Goal: Task Accomplishment & Management: Use online tool/utility

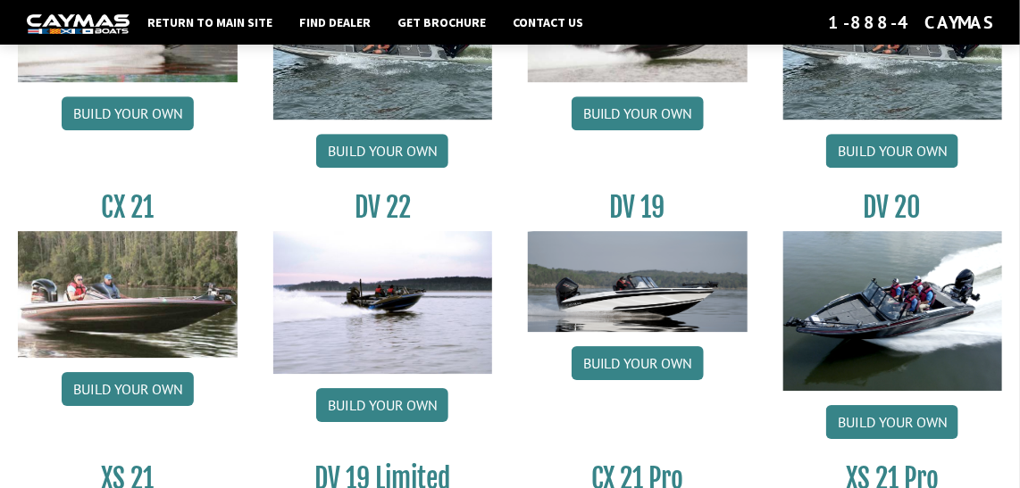
scroll to position [1796, 0]
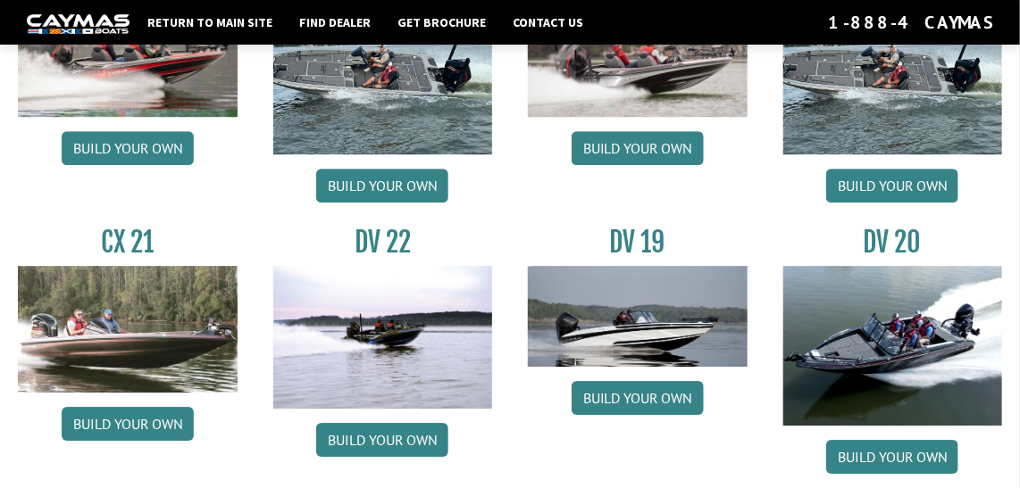
click at [363, 328] on img at bounding box center [383, 337] width 220 height 143
click at [384, 434] on link "Build your own" at bounding box center [382, 440] width 132 height 34
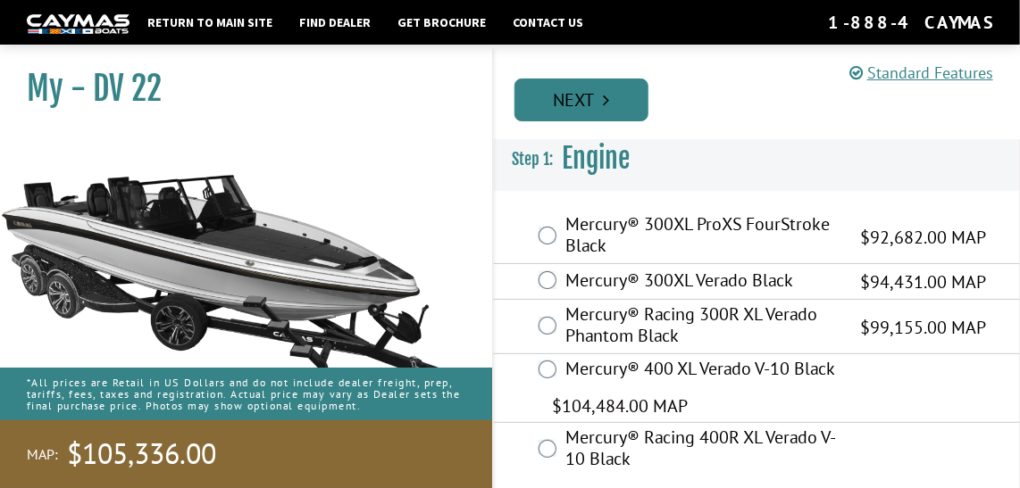
click at [553, 103] on link "Next" at bounding box center [581, 100] width 134 height 43
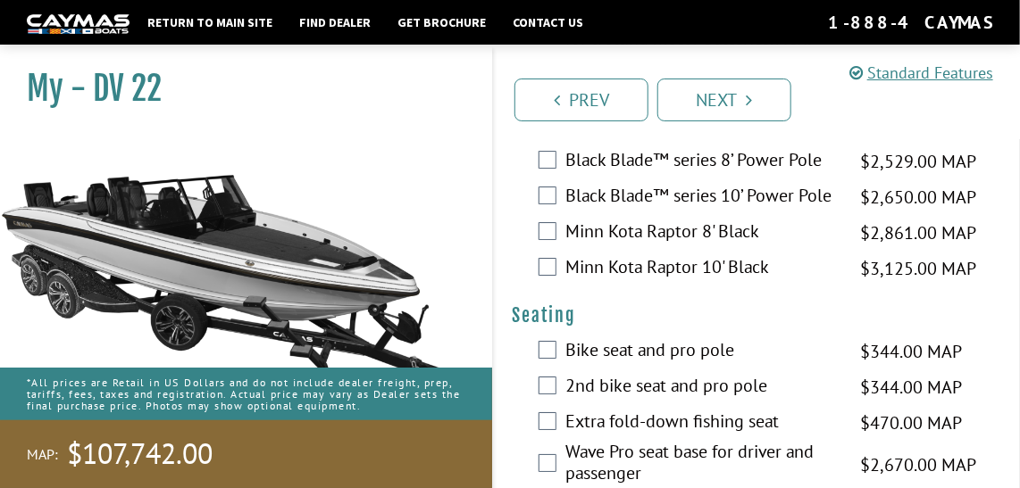
scroll to position [2161, 0]
